Goal: Task Accomplishment & Management: Manage account settings

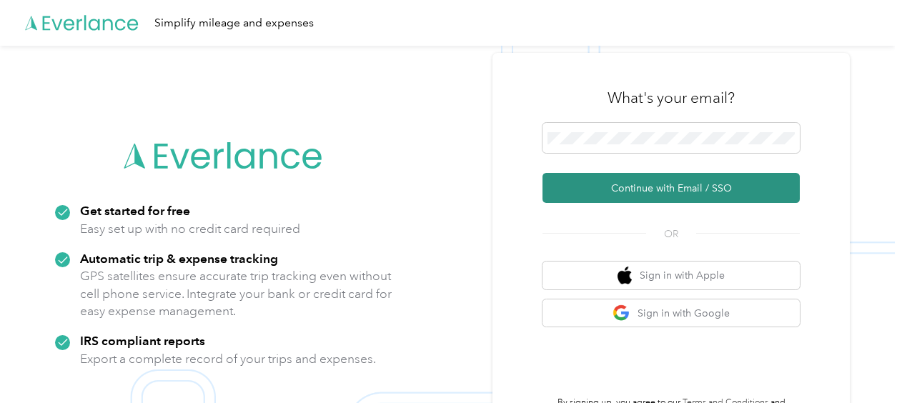
click at [601, 183] on button "Continue with Email / SSO" at bounding box center [671, 188] width 257 height 30
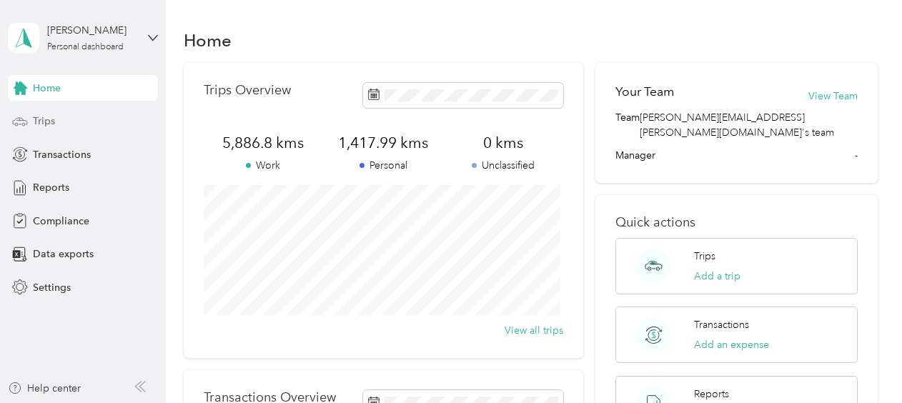
click at [36, 123] on span "Trips" at bounding box center [44, 121] width 22 height 15
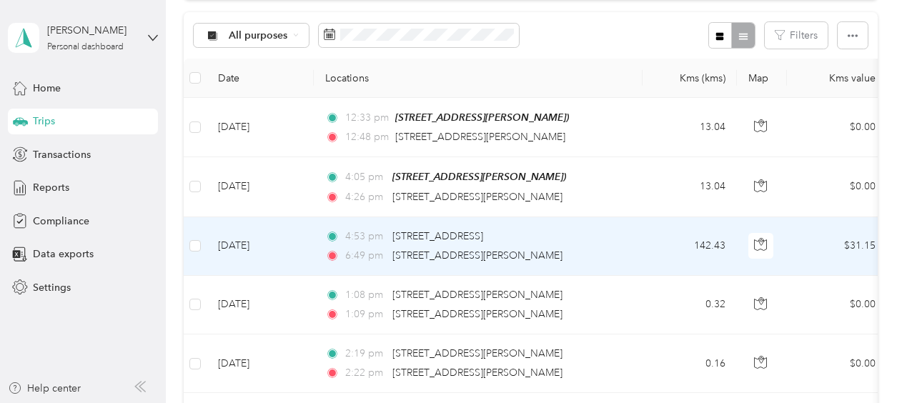
scroll to position [142, 0]
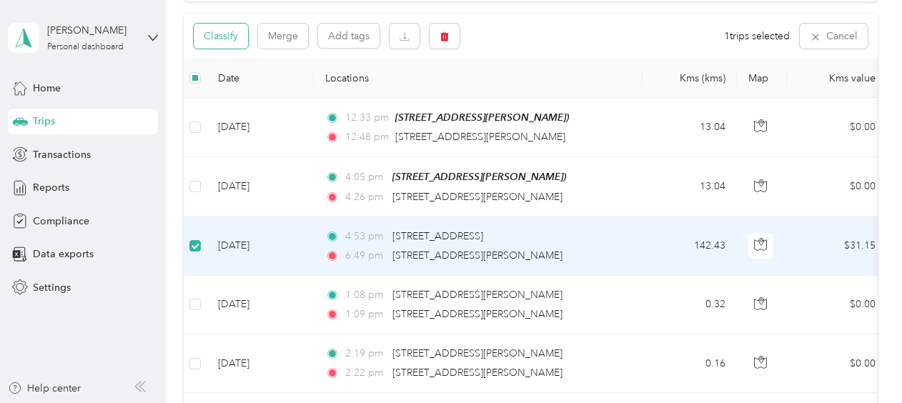
click at [229, 36] on button "Classify" at bounding box center [221, 36] width 54 height 25
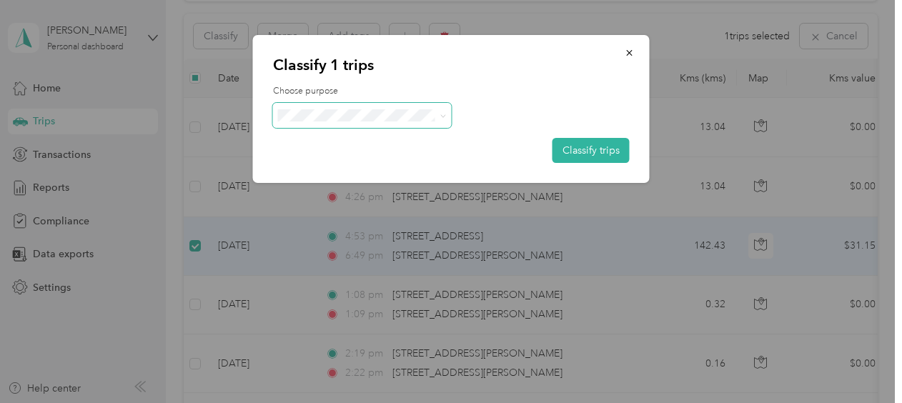
click at [444, 116] on icon at bounding box center [442, 115] width 4 height 3
click at [372, 145] on li "Convergint - CAN" at bounding box center [362, 141] width 179 height 25
click at [576, 152] on button "Classify trips" at bounding box center [591, 150] width 77 height 25
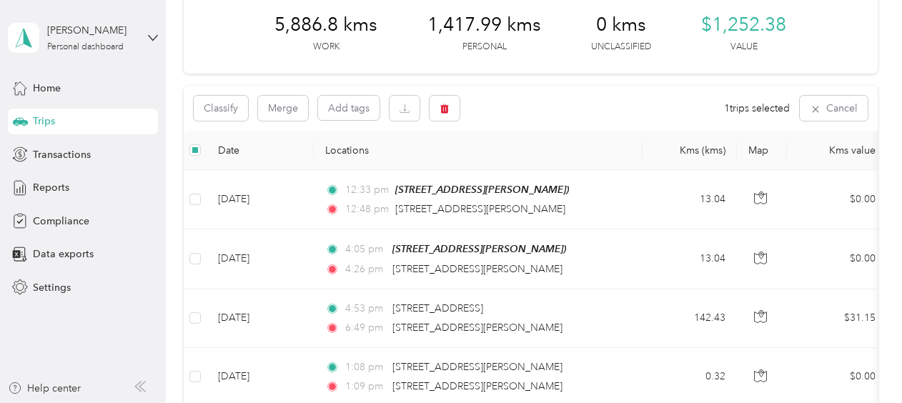
scroll to position [0, 0]
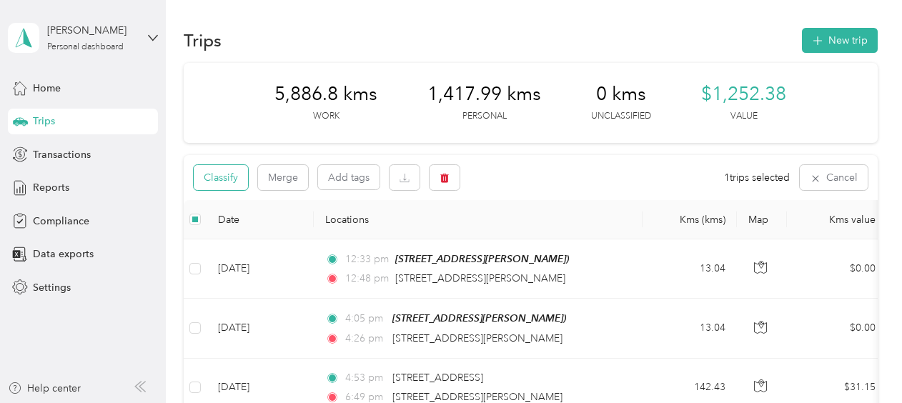
click at [224, 174] on button "Classify" at bounding box center [221, 177] width 54 height 25
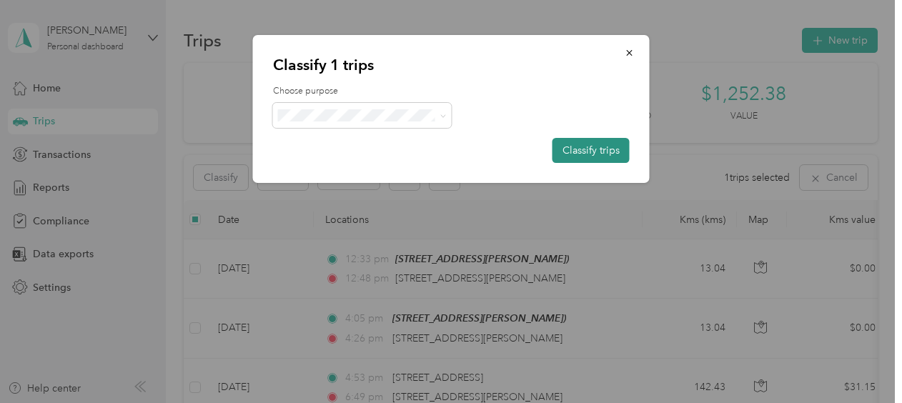
click at [596, 152] on button "Classify trips" at bounding box center [591, 150] width 77 height 25
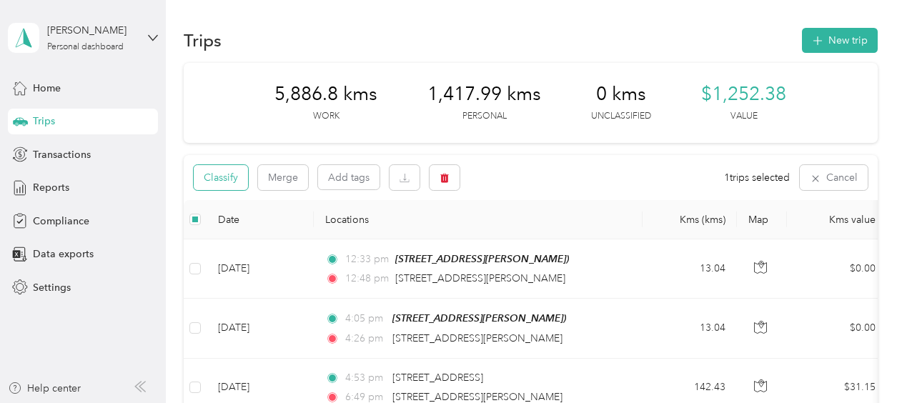
click at [220, 177] on button "Classify" at bounding box center [221, 177] width 54 height 25
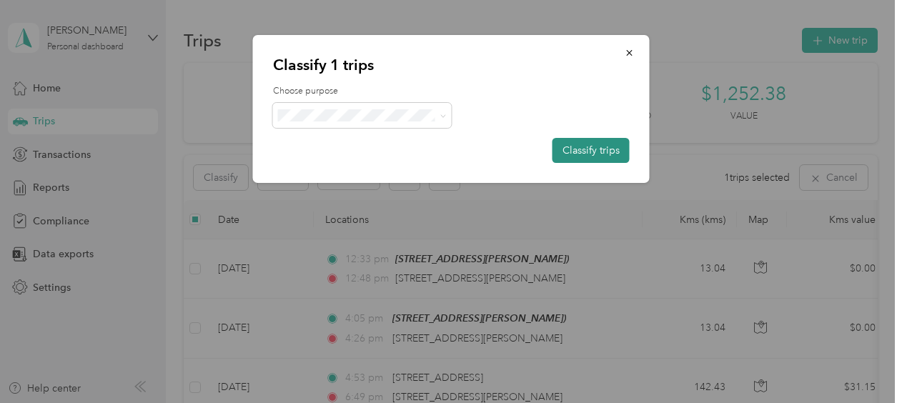
click at [589, 149] on button "Classify trips" at bounding box center [591, 150] width 77 height 25
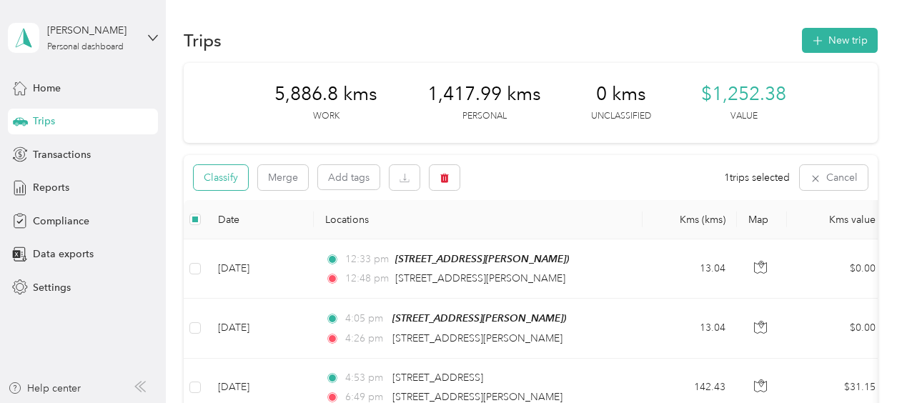
click at [217, 177] on button "Classify" at bounding box center [221, 177] width 54 height 25
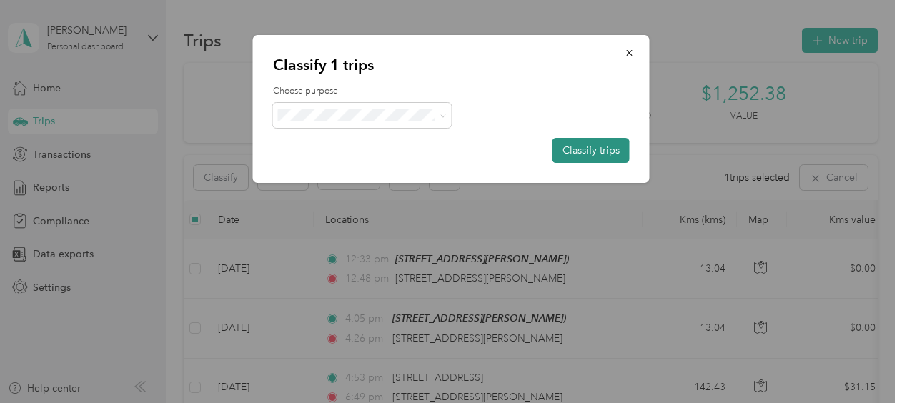
click at [570, 152] on button "Classify trips" at bounding box center [591, 150] width 77 height 25
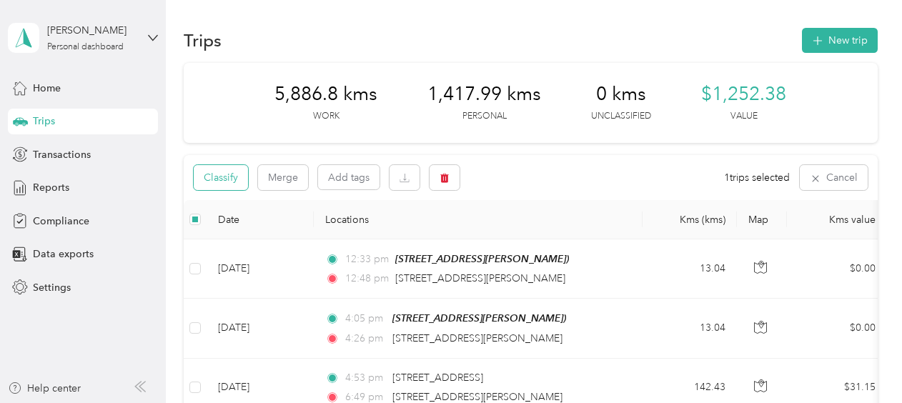
click at [229, 176] on button "Classify" at bounding box center [221, 177] width 54 height 25
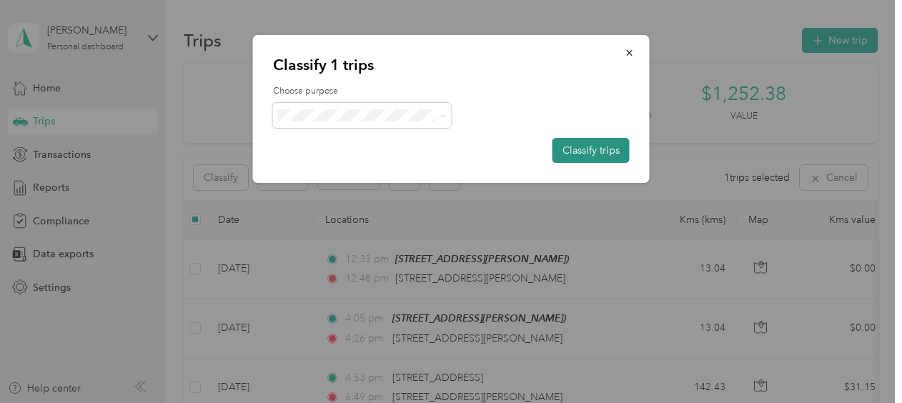
click at [579, 154] on button "Classify trips" at bounding box center [591, 150] width 77 height 25
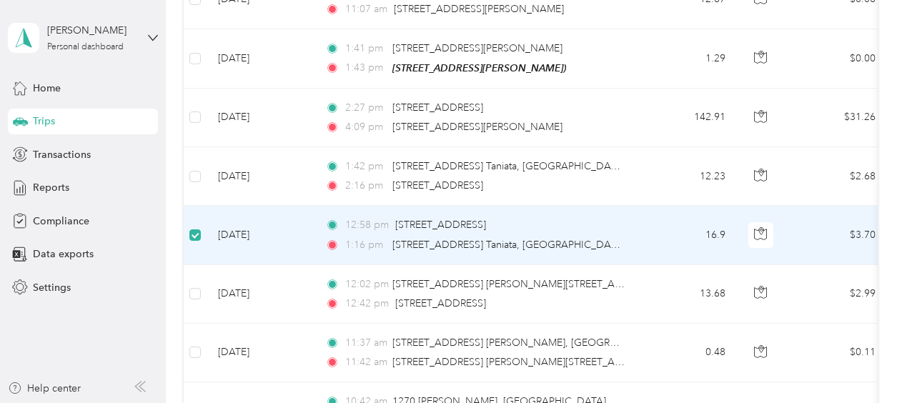
scroll to position [1416, 0]
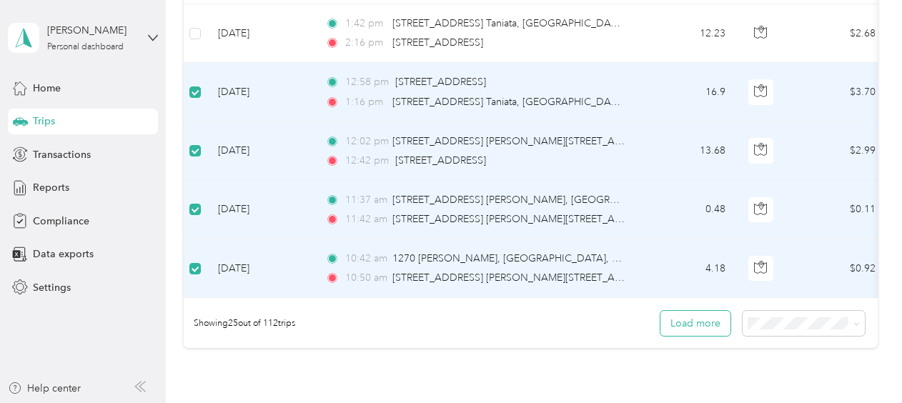
click at [702, 328] on button "Load more" at bounding box center [696, 323] width 70 height 25
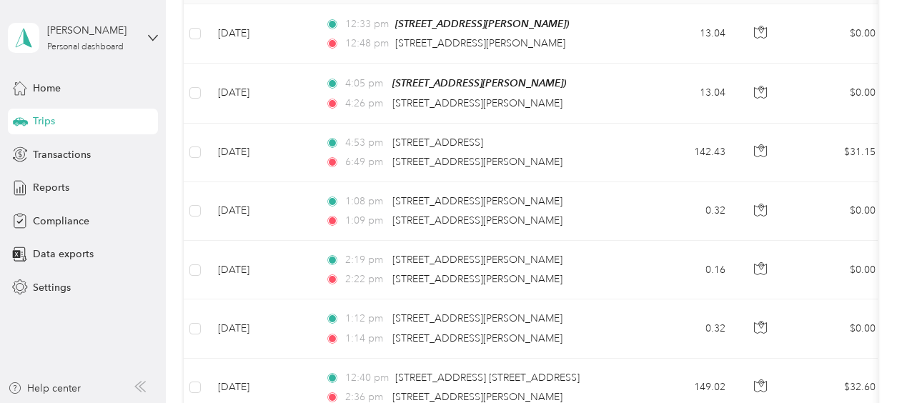
scroll to position [57, 0]
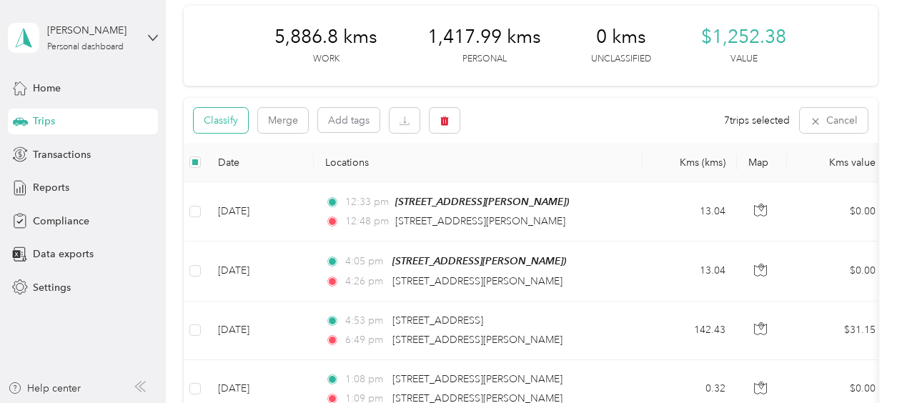
click at [232, 114] on button "Classify" at bounding box center [221, 120] width 54 height 25
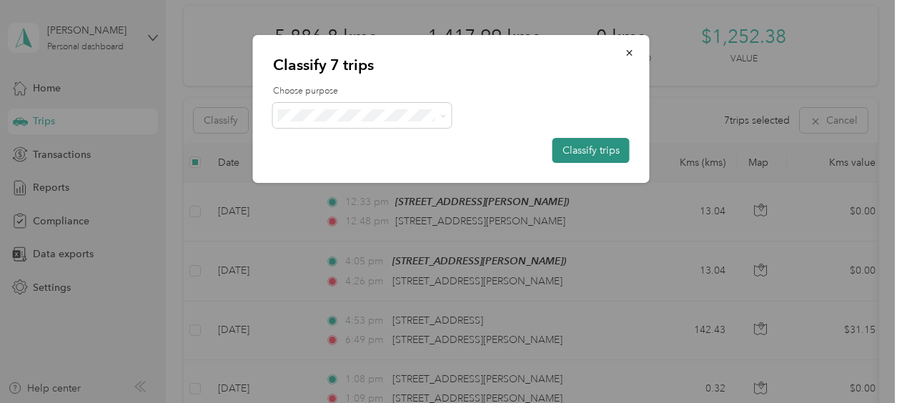
click at [591, 151] on button "Classify trips" at bounding box center [591, 150] width 77 height 25
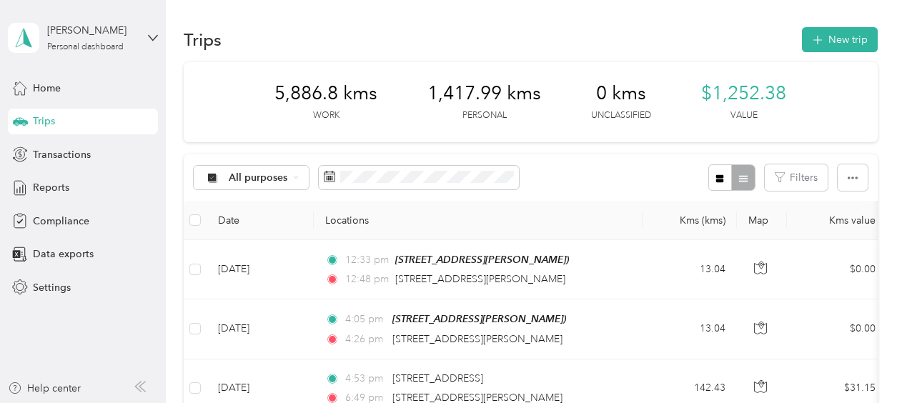
scroll to position [0, 0]
click at [42, 189] on span "Reports" at bounding box center [51, 187] width 36 height 15
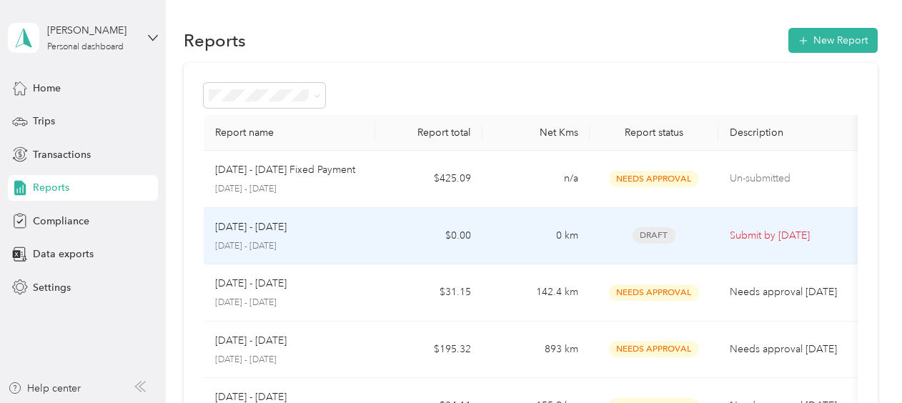
click at [651, 236] on span "Draft" at bounding box center [654, 235] width 43 height 16
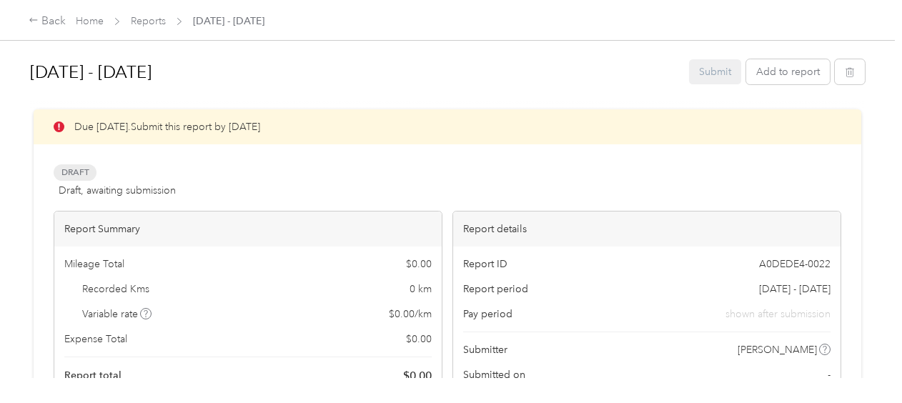
click at [721, 71] on div "Submit Add to report" at bounding box center [777, 71] width 176 height 25
click at [775, 71] on button "Add to report" at bounding box center [788, 71] width 84 height 25
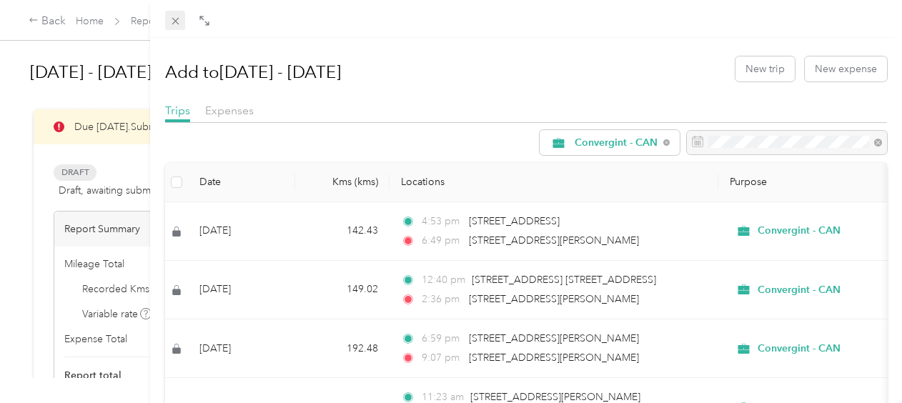
click at [174, 21] on icon at bounding box center [175, 21] width 7 height 7
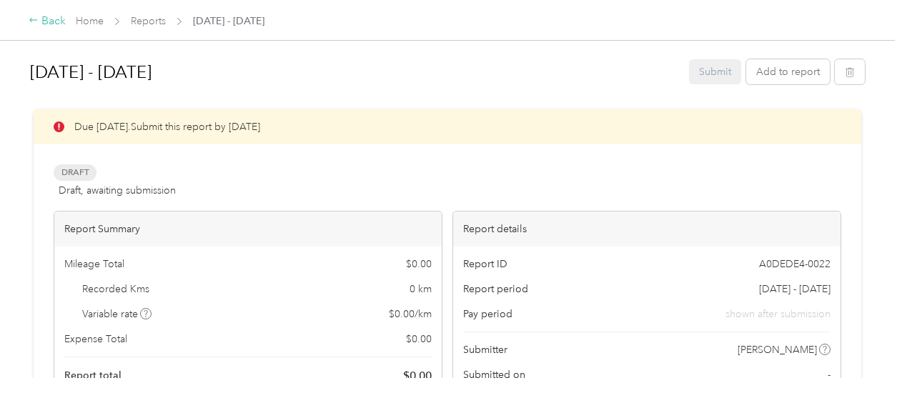
click at [33, 20] on icon at bounding box center [34, 20] width 10 height 10
